Goal: Task Accomplishment & Management: Use online tool/utility

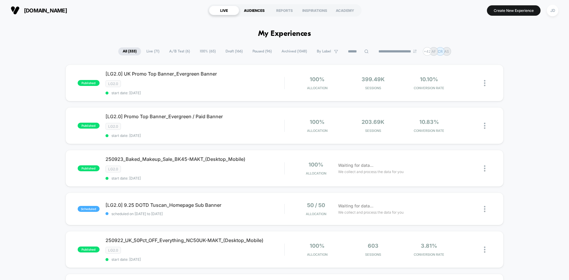
click at [251, 12] on div "AUDIENCES" at bounding box center [254, 10] width 30 height 9
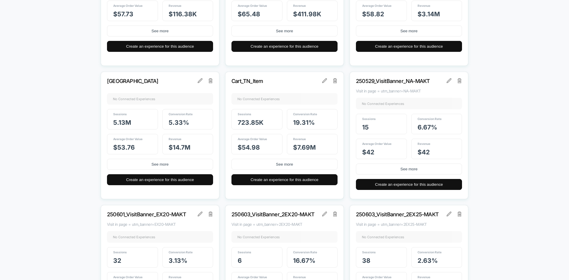
scroll to position [1067, 0]
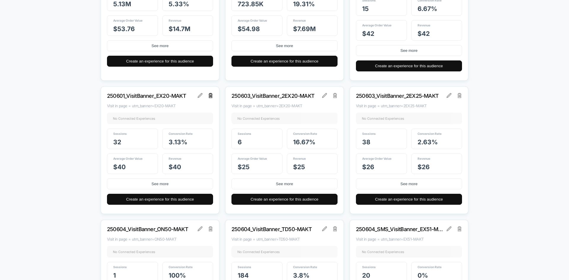
click at [210, 96] on img at bounding box center [211, 95] width 4 height 5
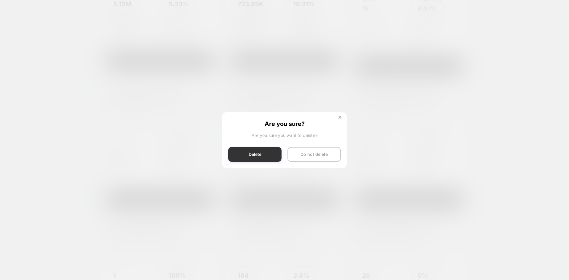
click at [261, 157] on button "Delete" at bounding box center [254, 154] width 53 height 15
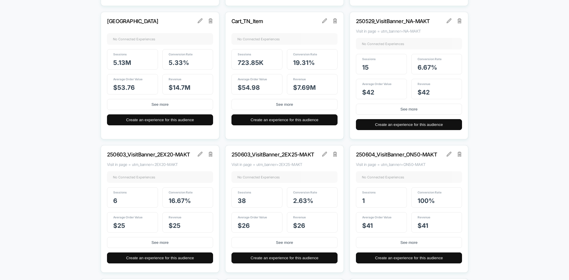
scroll to position [1008, 0]
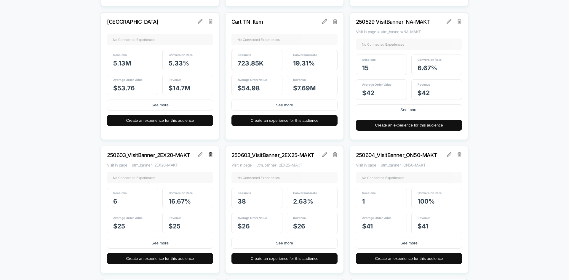
click at [212, 154] on img at bounding box center [211, 154] width 4 height 5
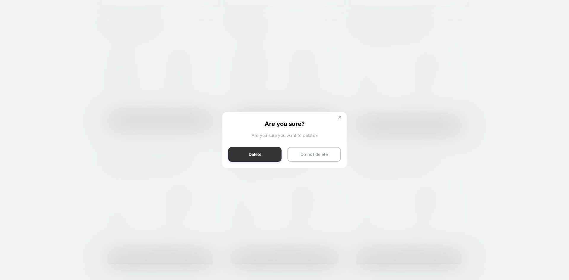
click at [256, 157] on button "Delete" at bounding box center [254, 154] width 53 height 15
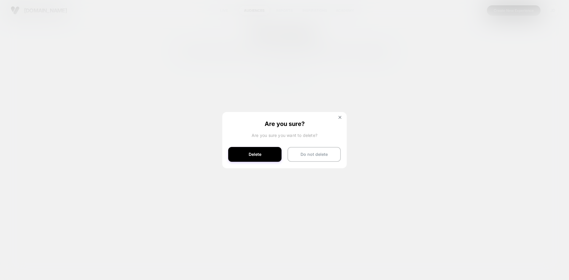
scroll to position [0, 0]
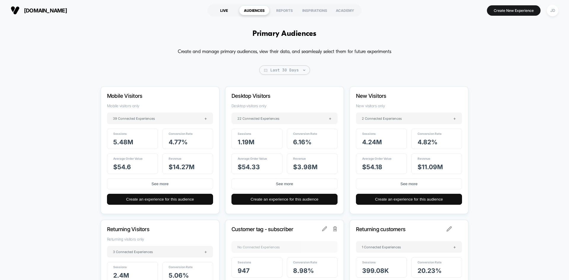
click at [221, 13] on div "LIVE" at bounding box center [224, 10] width 30 height 9
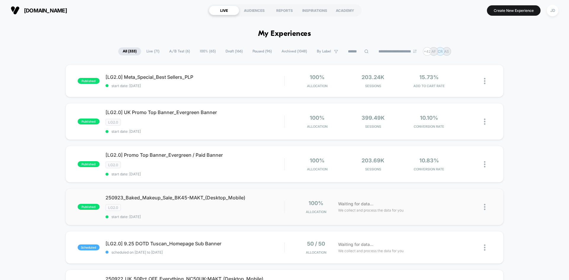
click at [485, 207] on img at bounding box center [484, 207] width 1 height 6
click at [461, 170] on div "Edit" at bounding box center [454, 172] width 53 height 13
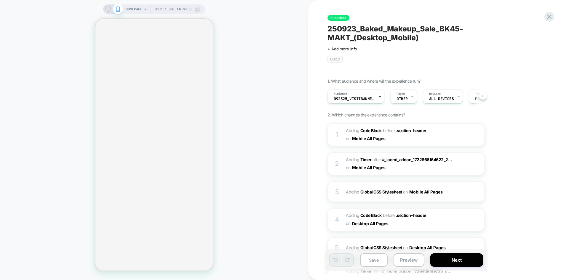
scroll to position [0, 0]
click at [109, 8] on icon at bounding box center [108, 9] width 5 height 5
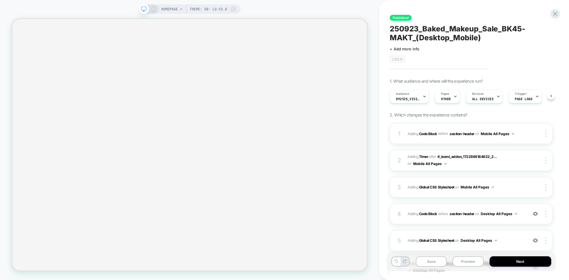
click at [153, 7] on icon at bounding box center [153, 9] width 5 height 5
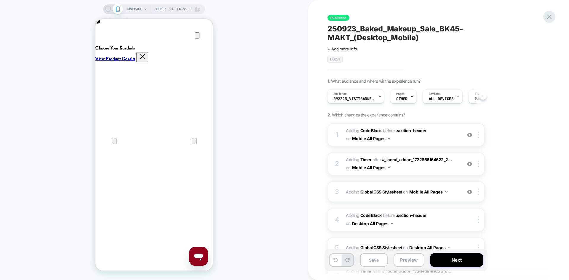
click at [549, 16] on icon at bounding box center [549, 17] width 4 height 4
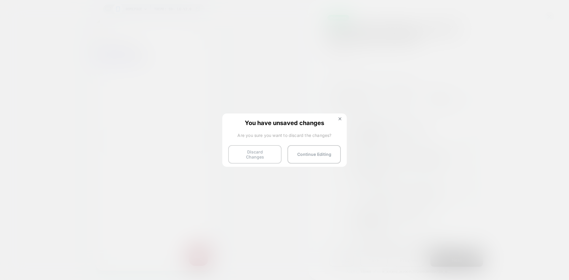
click at [247, 153] on button "Discard Changes" at bounding box center [254, 154] width 53 height 18
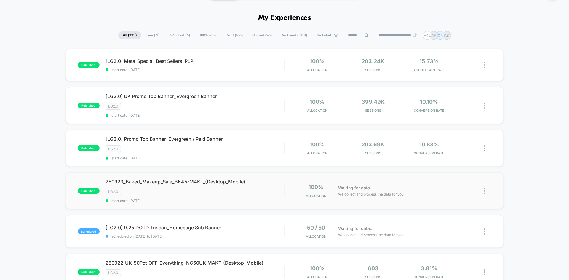
scroll to position [59, 0]
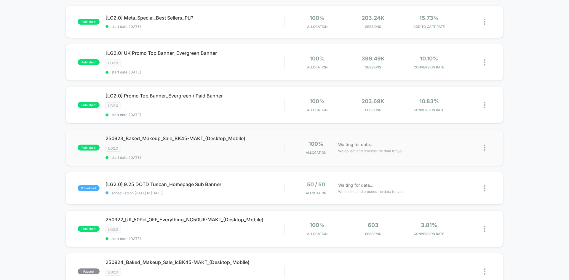
click at [485, 147] on img at bounding box center [484, 148] width 1 height 6
click at [452, 129] on div "Duplicate" at bounding box center [454, 127] width 53 height 13
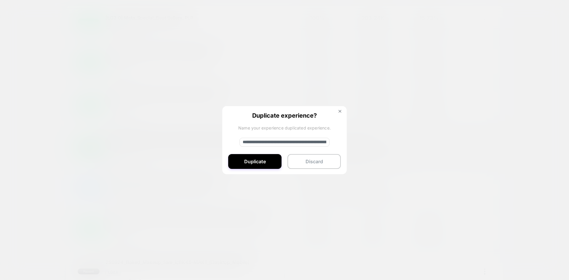
click at [299, 139] on input "**********" at bounding box center [284, 142] width 90 height 9
paste input "**********"
type input "**********"
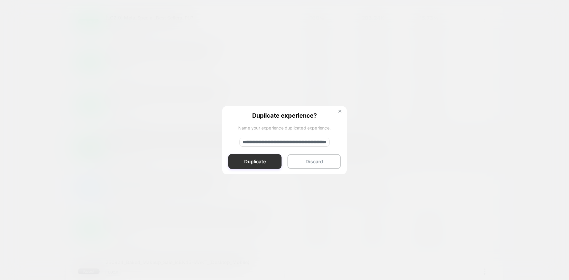
click at [257, 159] on button "Duplicate" at bounding box center [254, 161] width 53 height 15
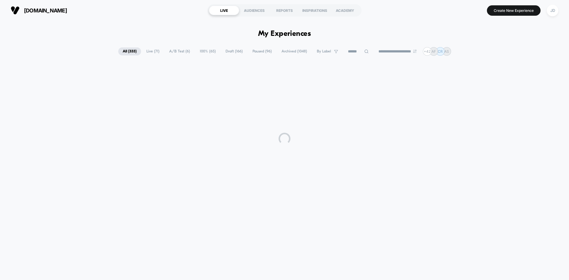
scroll to position [0, 0]
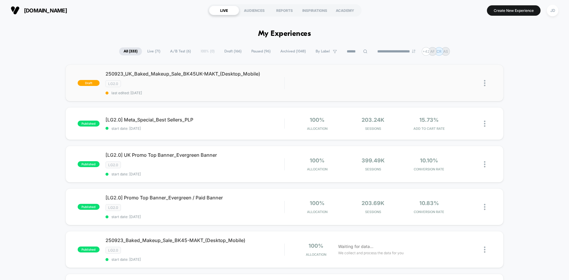
click at [485, 82] on img at bounding box center [484, 83] width 1 height 6
click at [452, 58] on div "Edit" at bounding box center [454, 55] width 53 height 13
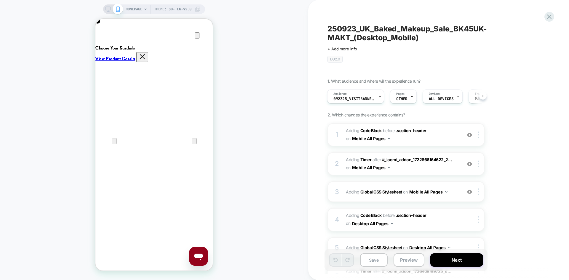
scroll to position [0, 235]
click at [105, 44] on icon "Close" at bounding box center [101, 47] width 7 height 7
click at [429, 137] on span "Adding Code Block BEFORE .section-header .section-header on Mobile All Pages" at bounding box center [402, 135] width 113 height 16
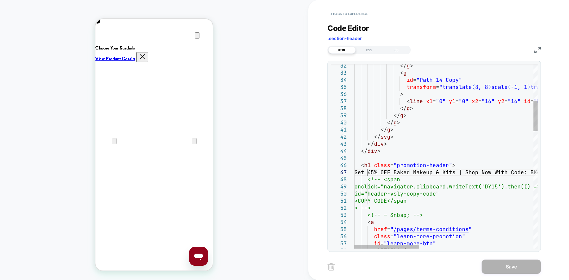
scroll to position [0, 0]
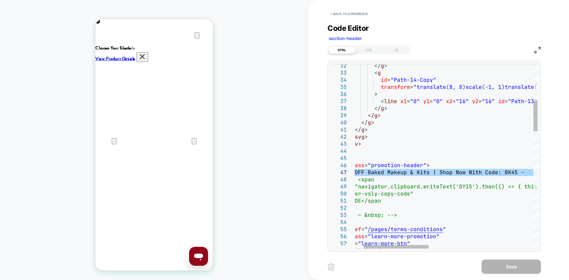
drag, startPoint x: 369, startPoint y: 172, endPoint x: 543, endPoint y: 173, distance: 174.0
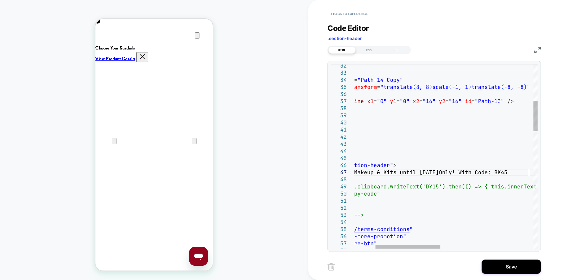
scroll to position [43, 237]
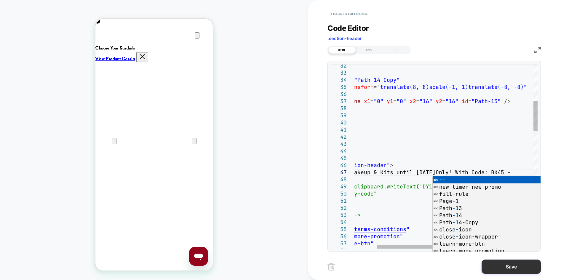
type textarea "**********"
click at [521, 264] on button "Save" at bounding box center [511, 267] width 59 height 14
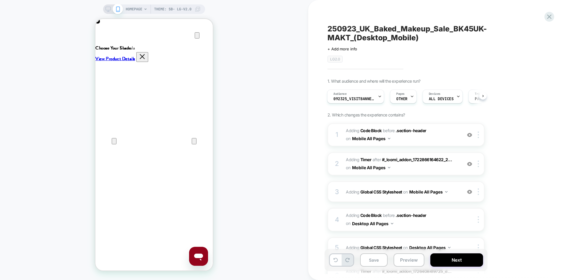
scroll to position [0, 117]
click at [425, 134] on span "Adding Code Block BEFORE .section-header .section-header on Mobile All Pages" at bounding box center [402, 135] width 113 height 16
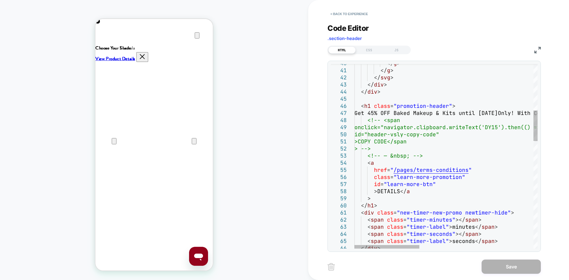
type textarea "**********"
click at [345, 14] on button "< Back to experience" at bounding box center [349, 13] width 43 height 9
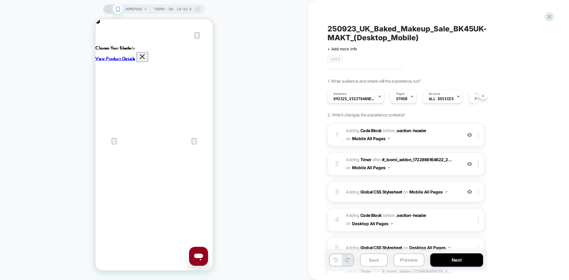
scroll to position [0, 117]
drag, startPoint x: 109, startPoint y: 8, endPoint x: 290, endPoint y: 101, distance: 203.1
click at [109, 8] on icon at bounding box center [108, 9] width 5 height 5
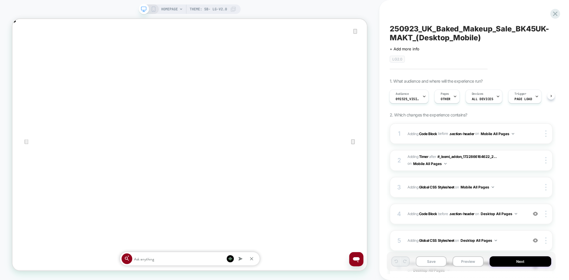
click at [149, 8] on div at bounding box center [148, 9] width 15 height 5
click at [527, 218] on div "4 Adding Code Block BEFORE .section-header .section-header on Desktop All Pages…" at bounding box center [471, 214] width 163 height 21
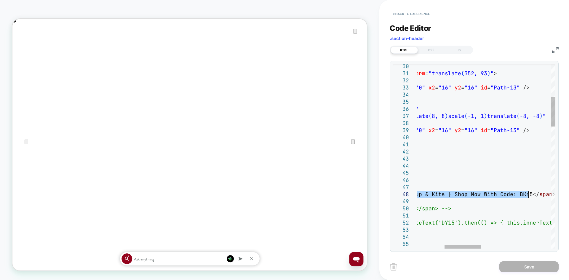
drag, startPoint x: 449, startPoint y: 196, endPoint x: 528, endPoint y: 196, distance: 79.4
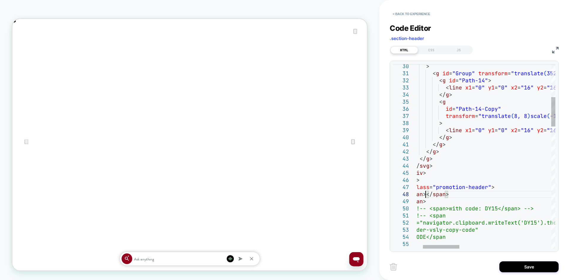
scroll to position [0, 946]
type textarea "**********"
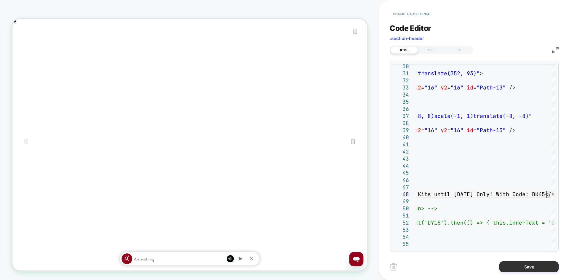
click at [526, 264] on button "Save" at bounding box center [528, 266] width 59 height 11
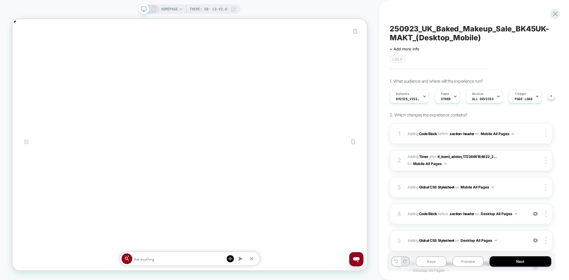
scroll to position [0, 0]
click at [437, 262] on button "Save" at bounding box center [431, 261] width 31 height 10
click at [152, 8] on icon at bounding box center [153, 9] width 5 height 5
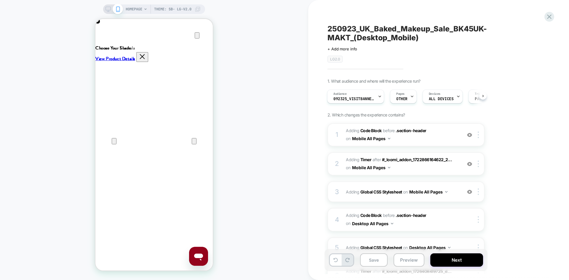
scroll to position [0, 235]
click at [381, 260] on button "Save" at bounding box center [374, 259] width 28 height 13
click at [355, 96] on div "Audience 092325_VisitBanner_BK45-MAKT" at bounding box center [354, 96] width 53 height 13
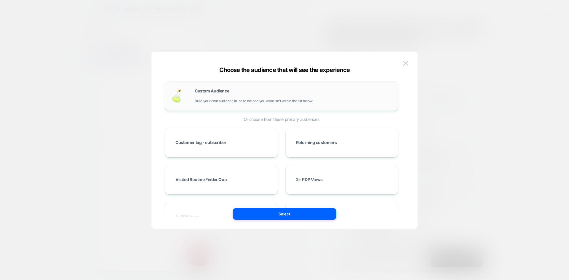
click at [281, 93] on div "Custom Audience Build your own audience in-case the one you want isn't within t…" at bounding box center [293, 96] width 197 height 14
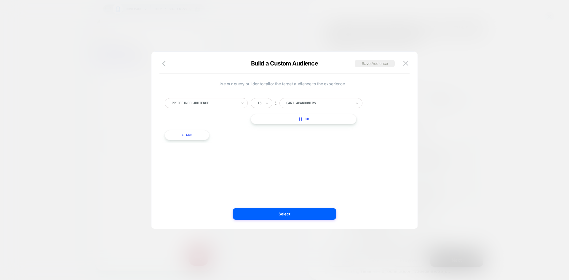
scroll to position [0, 0]
click at [209, 102] on div at bounding box center [204, 102] width 65 height 5
type input "*****"
click at [202, 130] on div "Visit In Page" at bounding box center [209, 127] width 77 height 9
click at [262, 102] on div "Is" at bounding box center [262, 103] width 22 height 10
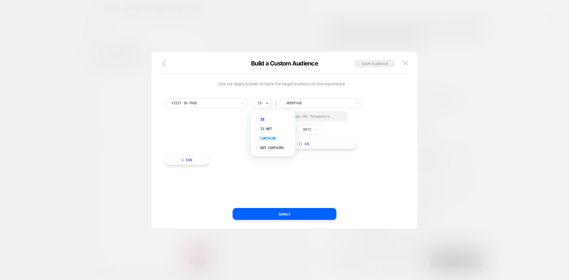
click at [272, 136] on div "Contains" at bounding box center [276, 138] width 39 height 9
click at [351, 105] on input "**********" at bounding box center [328, 102] width 74 height 9
paste input "**********"
type input "**********"
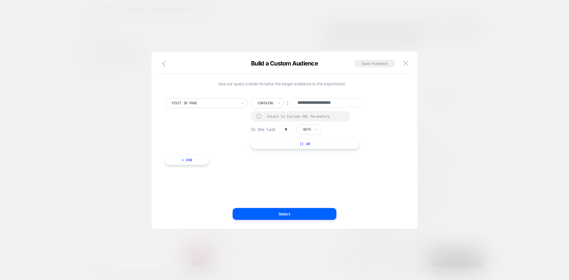
click at [259, 118] on div at bounding box center [259, 116] width 4 height 4
drag, startPoint x: 289, startPoint y: 124, endPoint x: 276, endPoint y: 126, distance: 13.2
click at [277, 125] on div "**********" at bounding box center [313, 123] width 125 height 51
drag, startPoint x: 282, startPoint y: 131, endPoint x: 273, endPoint y: 131, distance: 9.2
click at [273, 131] on div "In the last * Days" at bounding box center [286, 130] width 71 height 10
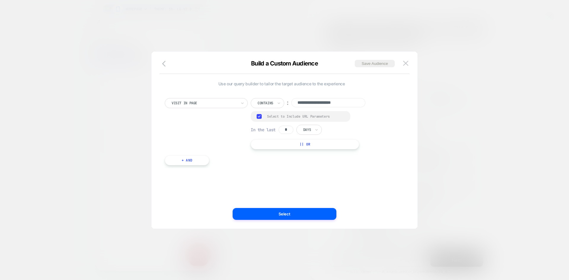
type input "*"
click at [307, 130] on div at bounding box center [307, 129] width 8 height 5
click at [321, 146] on div "Hours" at bounding box center [323, 145] width 39 height 9
click at [366, 62] on button "Save Audience" at bounding box center [375, 63] width 40 height 7
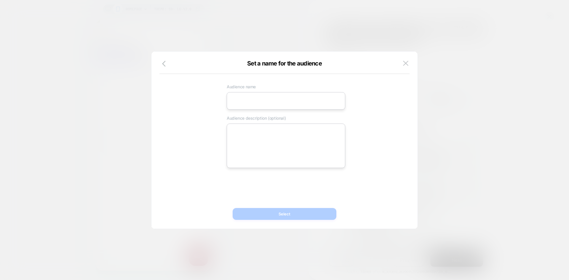
drag, startPoint x: 297, startPoint y: 101, endPoint x: 334, endPoint y: 98, distance: 36.6
click at [297, 101] on input at bounding box center [286, 100] width 119 height 17
paste input "**********"
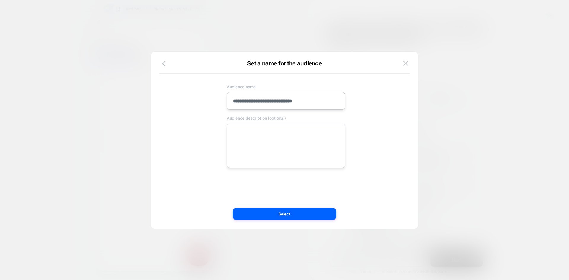
scroll to position [0, 235]
type input "**********"
click at [269, 138] on textarea at bounding box center [286, 146] width 119 height 44
paste textarea "**********"
type textarea "*"
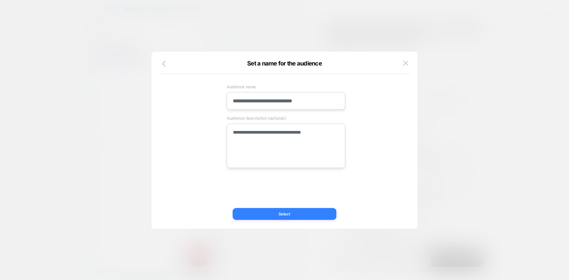
type textarea "**********"
click at [300, 211] on button "Select" at bounding box center [285, 214] width 104 height 12
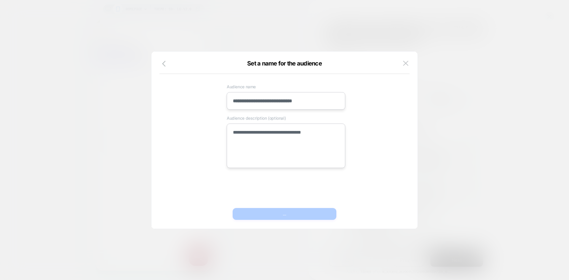
type textarea "*"
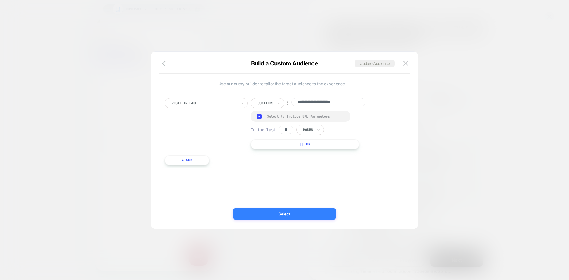
click at [282, 214] on button "Select" at bounding box center [285, 214] width 104 height 12
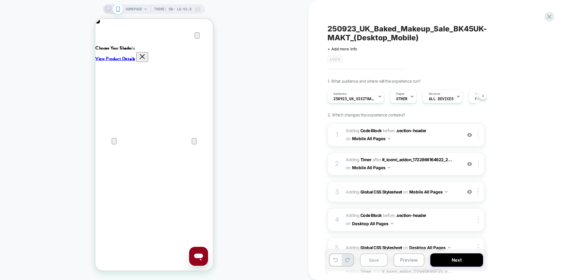
scroll to position [0, 0]
click at [375, 260] on button "Save" at bounding box center [374, 259] width 28 height 13
click at [449, 261] on button "Next" at bounding box center [456, 259] width 53 height 13
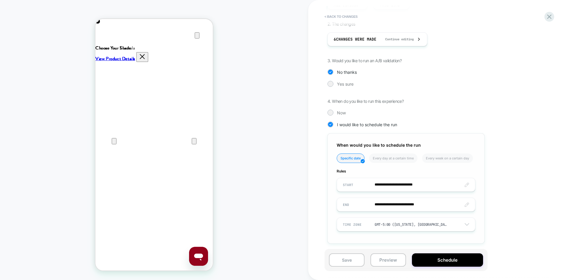
scroll to position [116, 0]
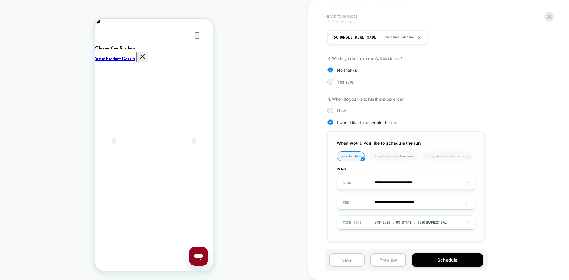
click at [403, 180] on input "**********" at bounding box center [406, 183] width 138 height 14
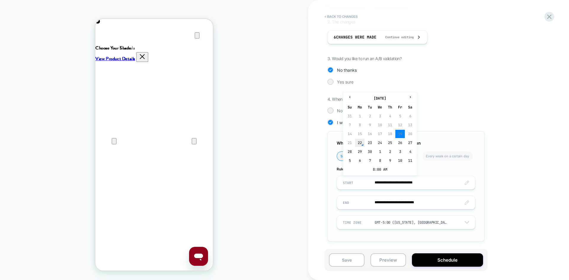
click at [361, 143] on td "22" at bounding box center [359, 143] width 9 height 8
type input "**********"
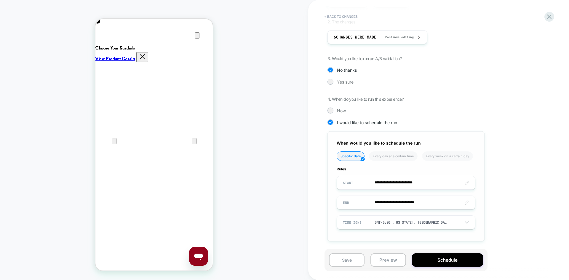
scroll to position [0, 117]
click at [354, 264] on button "Save" at bounding box center [347, 259] width 36 height 13
click at [445, 262] on button "Schedule" at bounding box center [447, 259] width 71 height 13
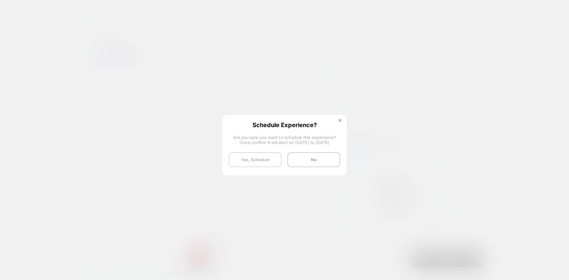
click at [269, 161] on button "Yes, Schedule" at bounding box center [255, 159] width 53 height 15
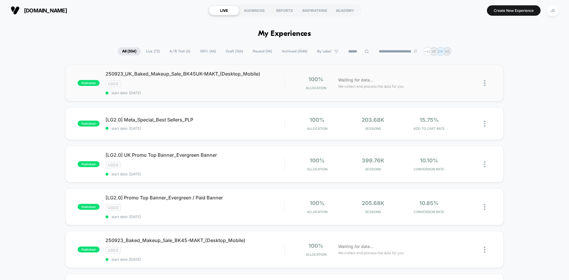
click at [486, 82] on img at bounding box center [484, 83] width 1 height 6
click at [462, 62] on div "Duplicate" at bounding box center [454, 62] width 53 height 13
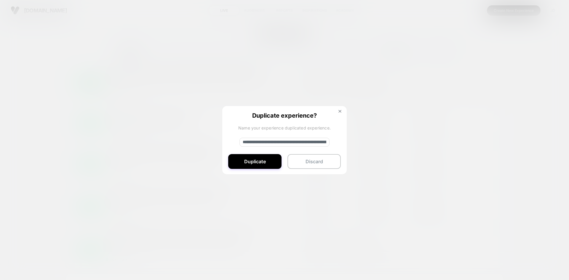
click at [297, 143] on input "**********" at bounding box center [284, 142] width 90 height 9
paste input "**********"
type input "**********"
click at [259, 157] on button "Duplicate" at bounding box center [254, 161] width 53 height 15
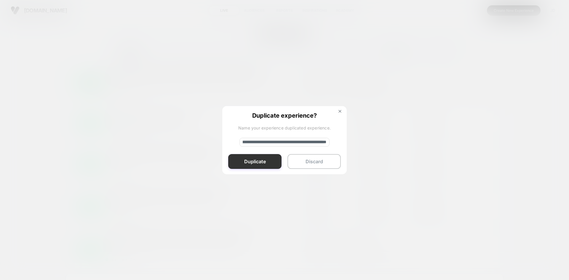
scroll to position [0, 0]
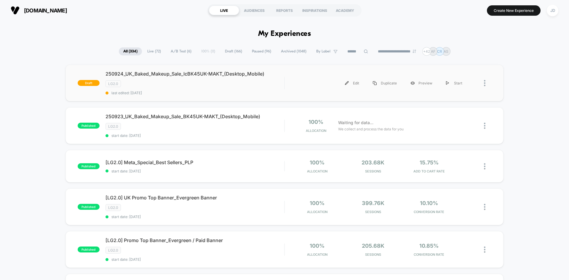
click at [486, 83] on div at bounding box center [487, 82] width 7 height 13
click at [456, 58] on div "Edit" at bounding box center [454, 55] width 53 height 13
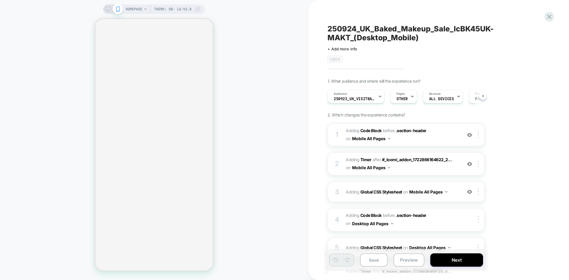
scroll to position [0, 0]
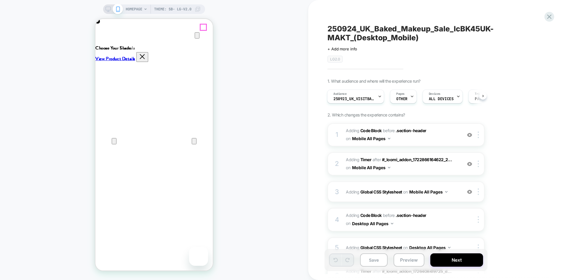
click at [105, 44] on icon "Close" at bounding box center [101, 47] width 7 height 7
click at [406, 134] on span "Adding Code Block BEFORE .section-header .section-header on Mobile All Pages" at bounding box center [402, 135] width 113 height 16
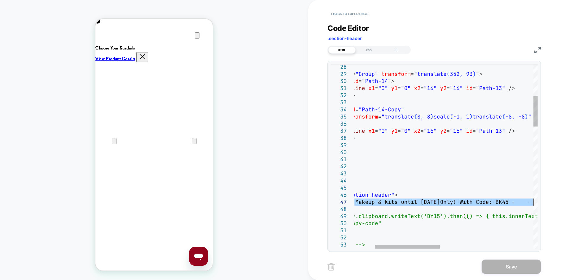
drag, startPoint x: 366, startPoint y: 201, endPoint x: 534, endPoint y: 203, distance: 168.1
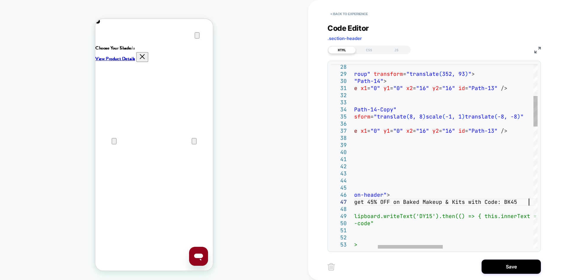
scroll to position [43, 243]
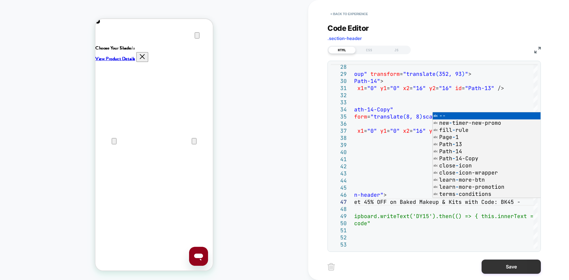
type textarea "**********"
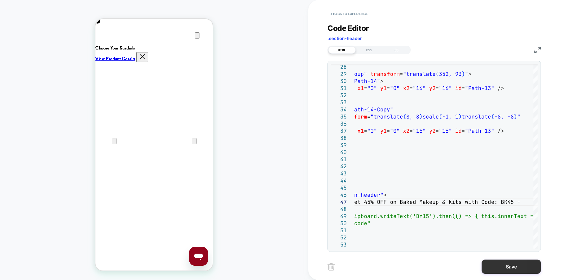
click at [504, 266] on button "Save" at bounding box center [511, 267] width 59 height 14
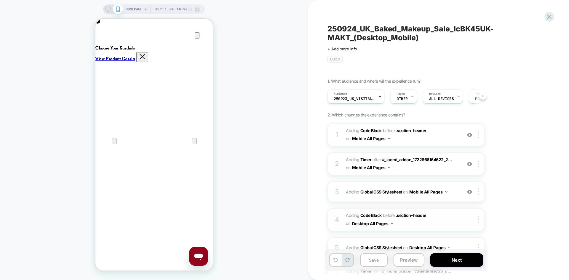
scroll to position [0, 0]
click at [374, 261] on button "Save" at bounding box center [374, 259] width 28 height 13
click at [104, 10] on div "HOMEPAGE Theme: SB- LG-v2.0" at bounding box center [154, 8] width 102 height 9
click at [107, 8] on icon at bounding box center [108, 9] width 5 height 5
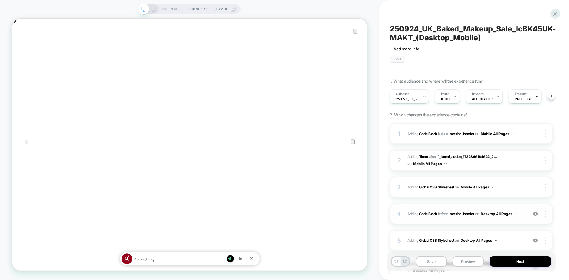
click at [511, 216] on button "Desktop All Pages" at bounding box center [499, 213] width 36 height 7
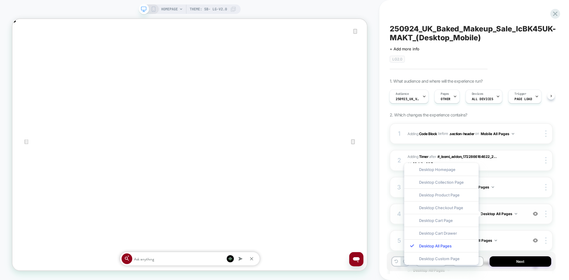
click at [524, 219] on div "4 Adding Code Block BEFORE .section-header .section-header on Desktop All Pages…" at bounding box center [471, 214] width 163 height 21
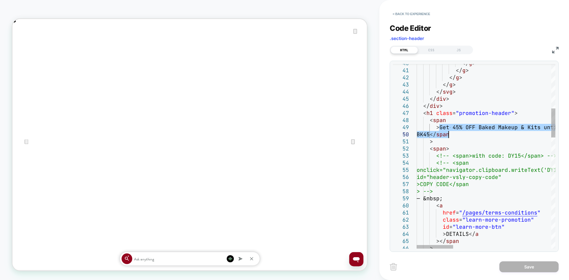
drag, startPoint x: 440, startPoint y: 126, endPoint x: 449, endPoint y: 133, distance: 11.8
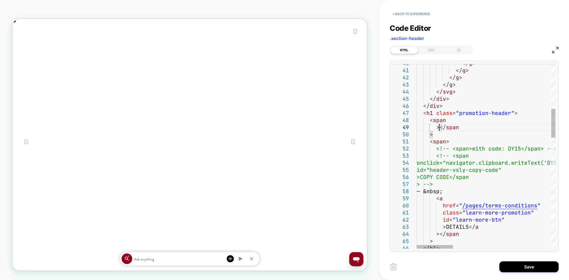
type textarea "**********"
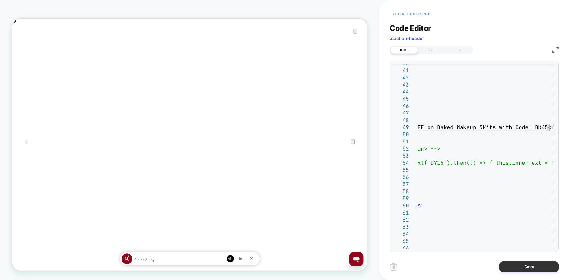
click at [523, 268] on button "Save" at bounding box center [528, 266] width 59 height 11
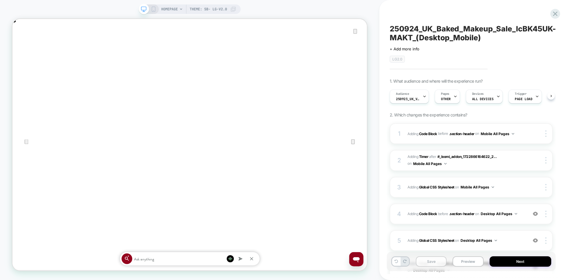
scroll to position [0, 0]
click at [441, 265] on button "Save" at bounding box center [431, 261] width 31 height 10
click at [401, 95] on span "Audience" at bounding box center [402, 94] width 13 height 4
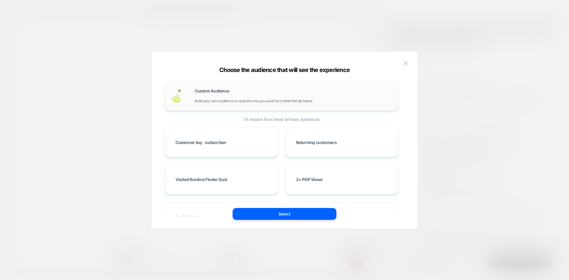
click at [229, 96] on div "Custom Audience Build your own audience in-case the one you want isn't within t…" at bounding box center [293, 96] width 197 height 14
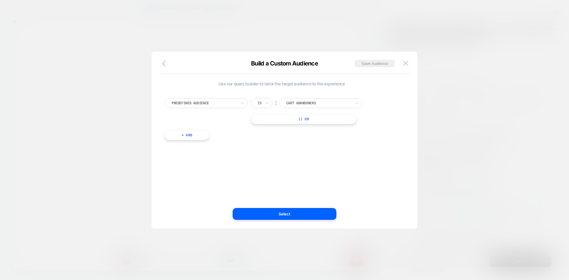
scroll to position [0, 946]
click at [221, 104] on div at bounding box center [204, 102] width 65 height 5
type input "*****"
click at [204, 125] on div "Visit In Page" at bounding box center [209, 127] width 77 height 9
click at [266, 103] on icon at bounding box center [267, 103] width 2 height 1
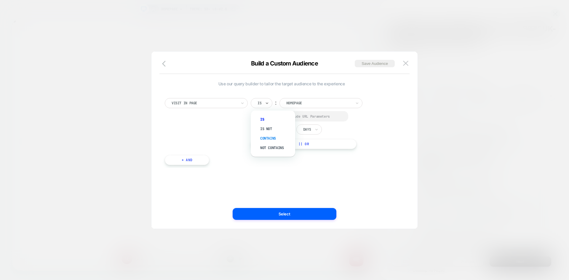
click at [269, 137] on div "Contains" at bounding box center [276, 138] width 39 height 9
click at [314, 101] on input "**********" at bounding box center [328, 102] width 74 height 9
paste input "**********"
type input "**********"
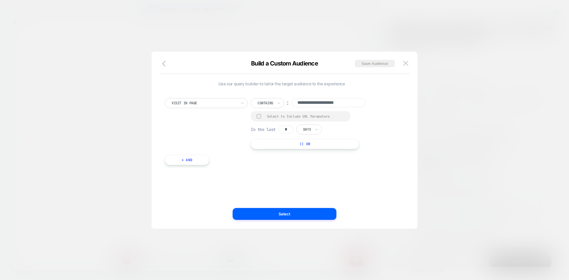
click at [259, 117] on div at bounding box center [259, 116] width 4 height 4
drag, startPoint x: 289, startPoint y: 131, endPoint x: 285, endPoint y: 130, distance: 4.2
click at [283, 130] on input "*" at bounding box center [286, 130] width 15 height 8
type input "*"
click at [310, 132] on div at bounding box center [307, 129] width 8 height 5
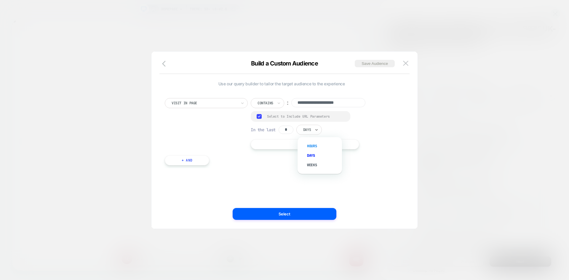
click at [314, 143] on div "Hours" at bounding box center [323, 145] width 39 height 9
click at [370, 63] on button "Save Audience" at bounding box center [375, 63] width 40 height 7
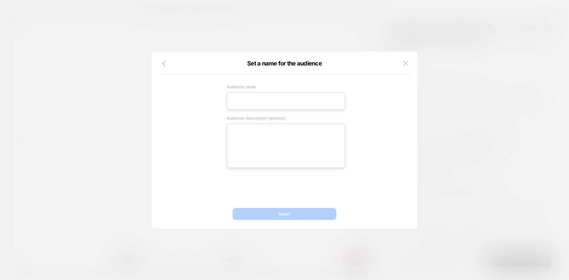
click at [272, 104] on input at bounding box center [286, 100] width 119 height 17
paste input "**********"
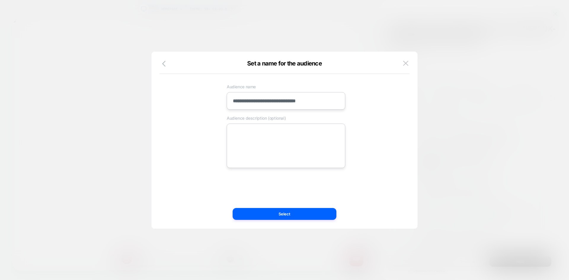
type input "**********"
click at [266, 143] on textarea at bounding box center [286, 146] width 119 height 44
paste textarea "**********"
type textarea "*"
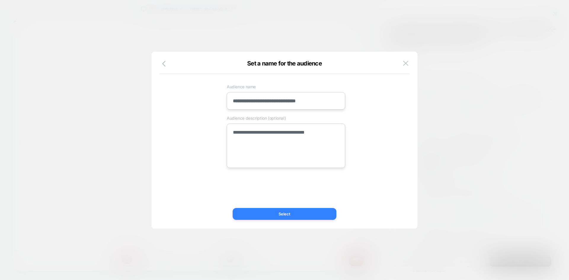
type textarea "**********"
click at [283, 210] on button "Select" at bounding box center [285, 214] width 104 height 12
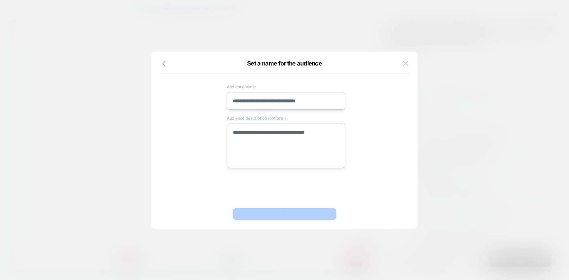
scroll to position [0, 473]
type textarea "*"
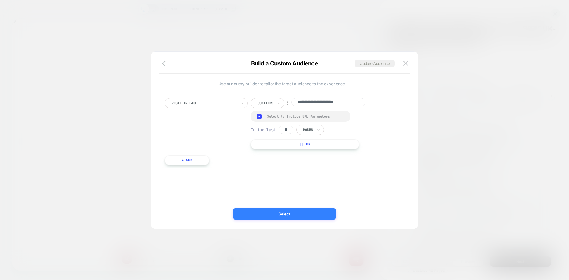
click at [286, 213] on button "Select" at bounding box center [285, 214] width 104 height 12
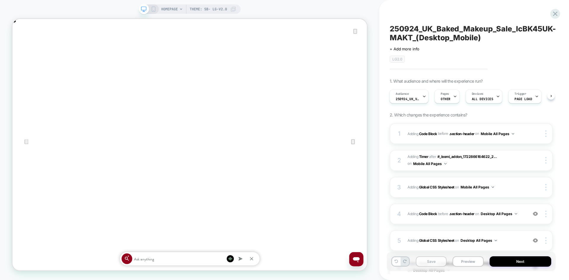
click at [432, 262] on button "Save" at bounding box center [431, 261] width 31 height 10
click at [518, 264] on button "Next" at bounding box center [521, 261] width 62 height 10
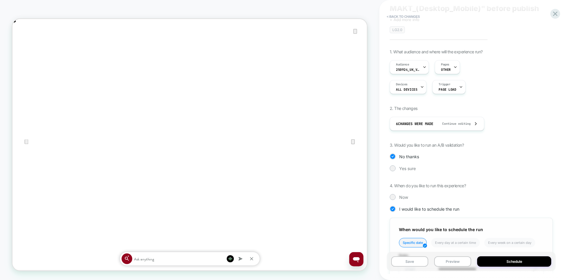
scroll to position [125, 0]
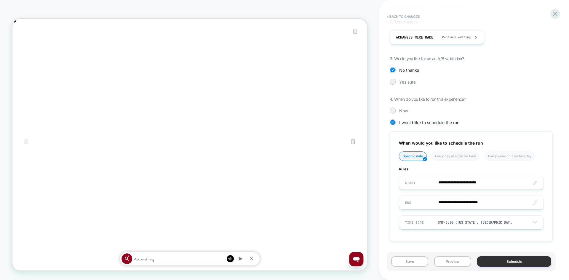
click at [500, 261] on button "Schedule" at bounding box center [514, 261] width 74 height 10
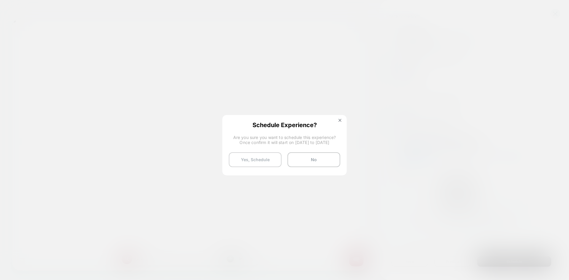
click at [266, 165] on button "Yes, Schedule" at bounding box center [255, 159] width 53 height 15
